Goal: Information Seeking & Learning: Understand process/instructions

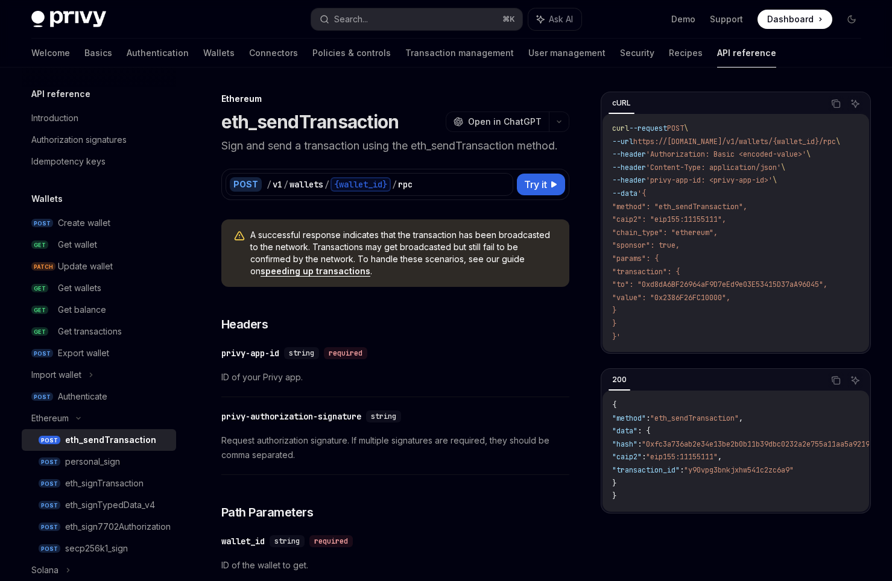
scroll to position [90, 0]
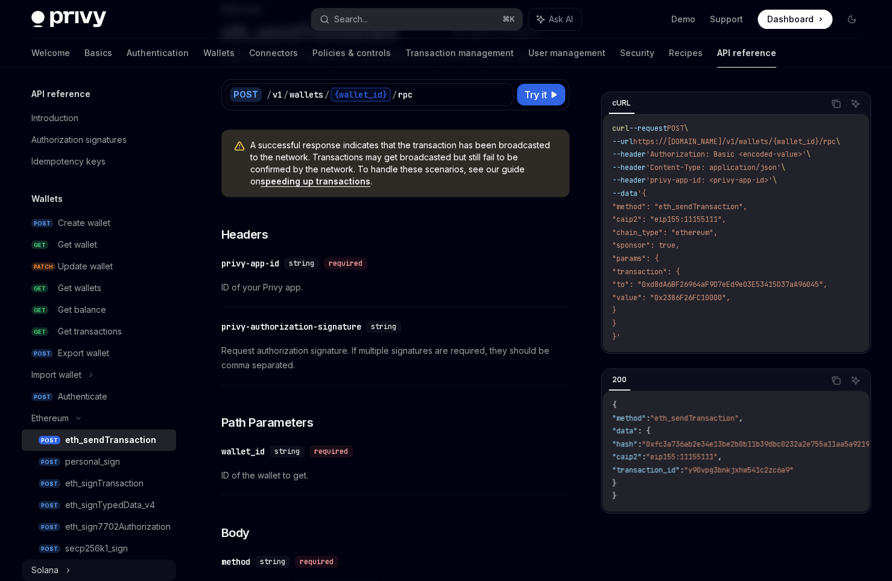
click at [69, 565] on icon at bounding box center [68, 570] width 5 height 14
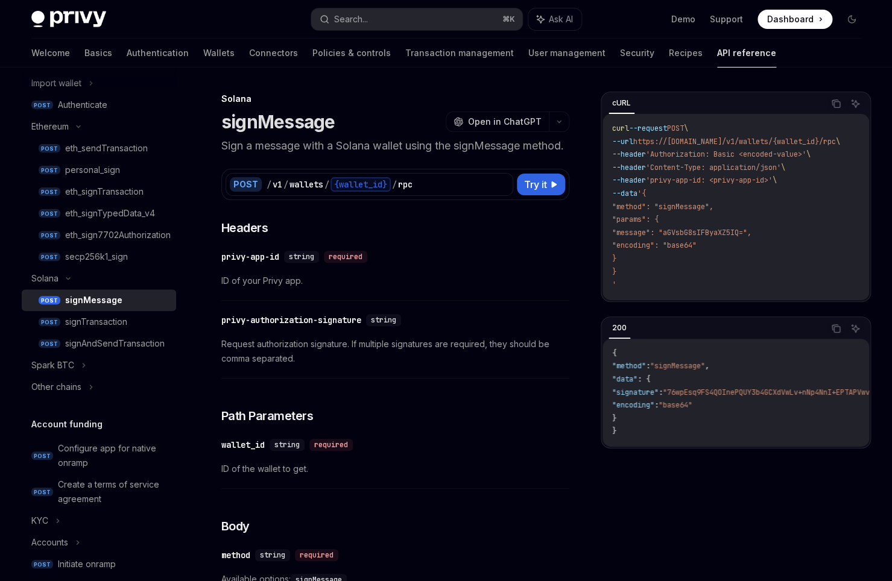
scroll to position [293, 0]
click at [122, 253] on div "secp256k1_sign" at bounding box center [96, 255] width 63 height 14
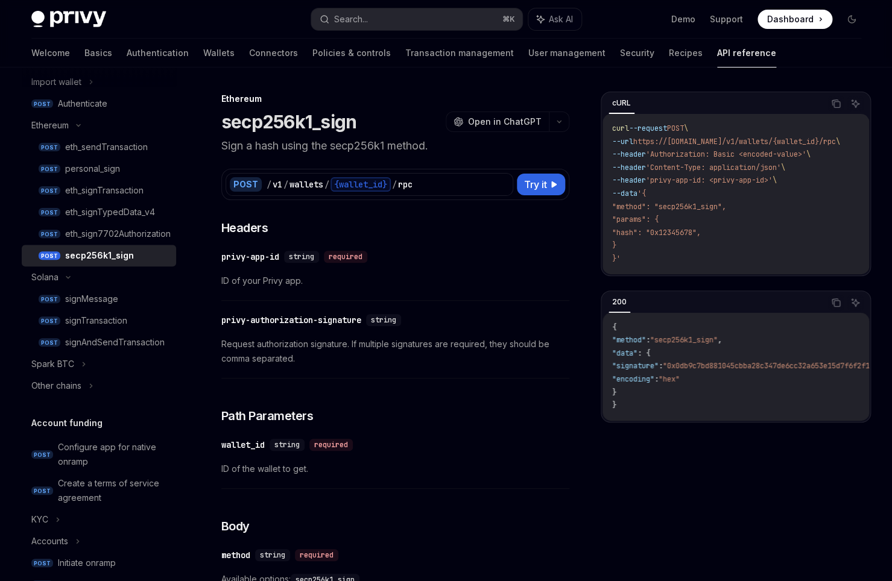
click at [292, 127] on h1 "secp256k1_sign" at bounding box center [289, 122] width 136 height 22
click at [79, 367] on div "Spark BTC" at bounding box center [99, 364] width 154 height 22
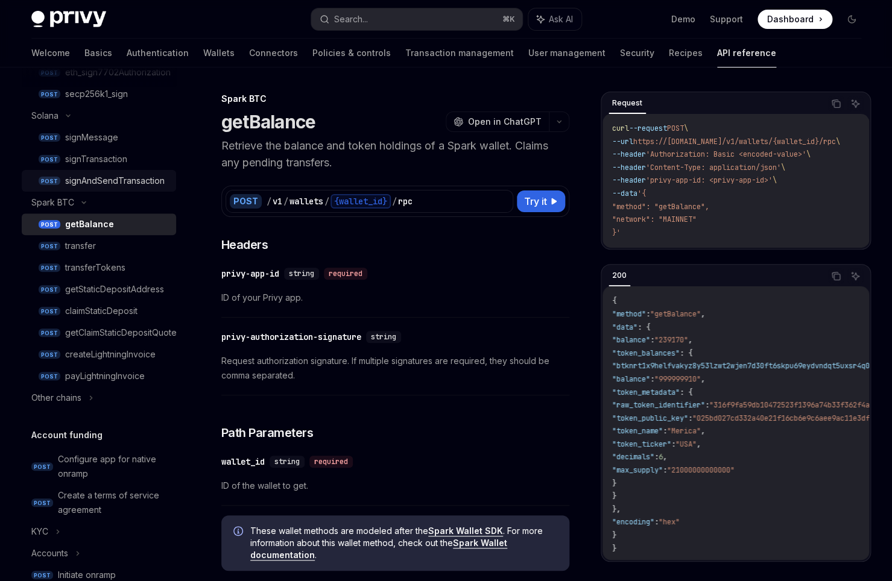
scroll to position [456, 0]
click at [93, 401] on icon at bounding box center [91, 397] width 5 height 14
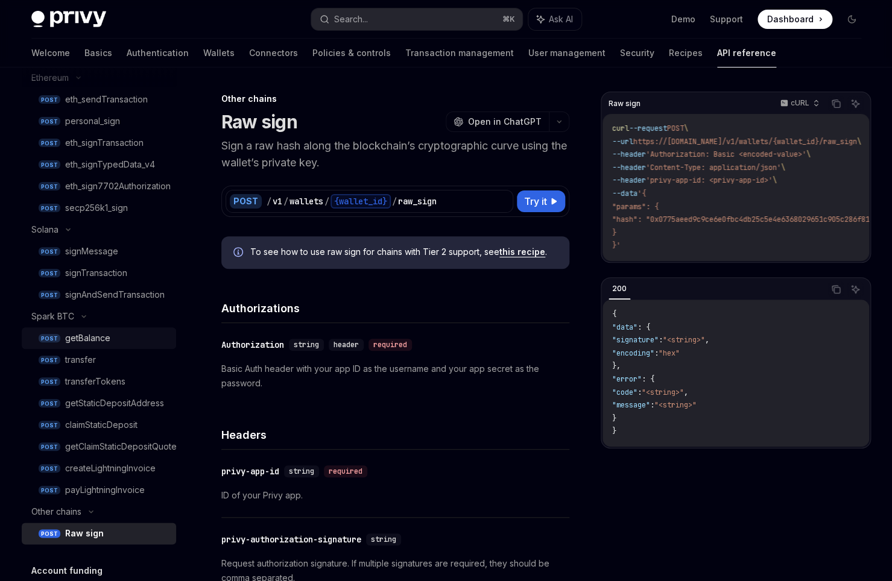
scroll to position [341, 0]
click at [113, 361] on div "transfer" at bounding box center [117, 359] width 104 height 14
type textarea "*"
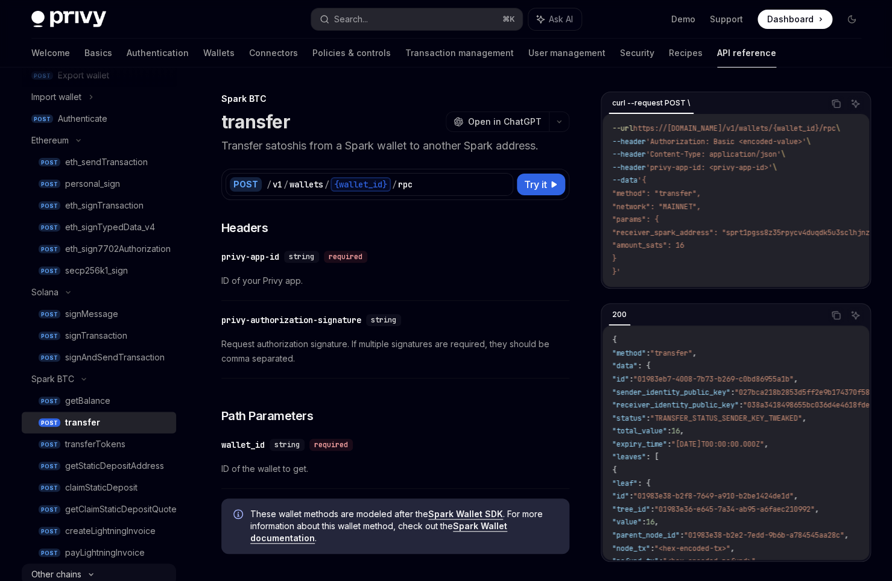
scroll to position [189, 0]
